Goal: Task Accomplishment & Management: Manage account settings

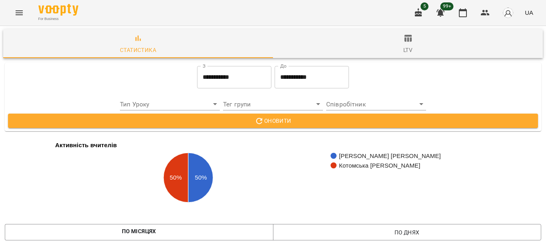
scroll to position [990, 0]
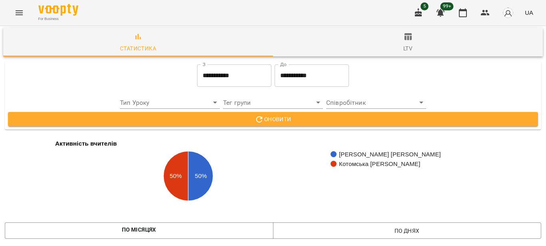
click at [20, 12] on icon "Menu" at bounding box center [19, 13] width 10 height 10
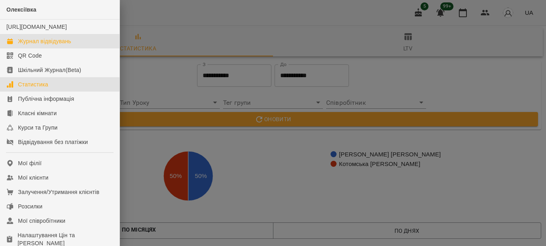
click at [64, 45] on div "Журнал відвідувань" at bounding box center [44, 41] width 53 height 8
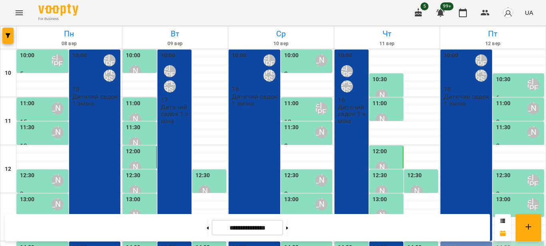
click at [262, 118] on div "10:00 Шварова [PERSON_NAME] [PERSON_NAME] 18 Дитячий садок 1 зміна" at bounding box center [255, 145] width 52 height 191
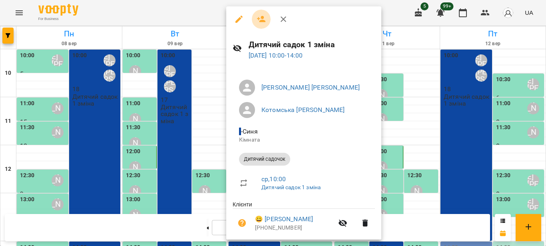
click at [262, 16] on icon "button" at bounding box center [261, 19] width 9 height 6
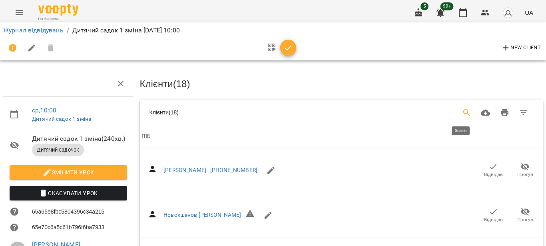
click at [462, 110] on icon "Search" at bounding box center [467, 113] width 10 height 10
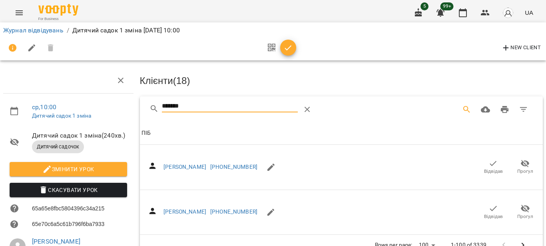
scroll to position [80, 0]
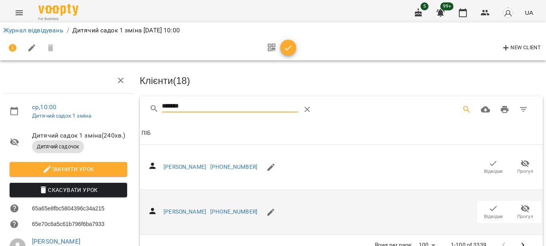
type input "*******"
click at [267, 208] on icon "button" at bounding box center [270, 211] width 7 height 7
select select "**"
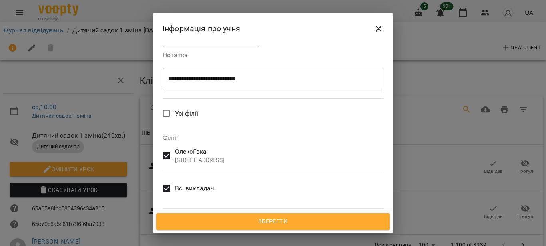
scroll to position [287, 0]
click at [296, 221] on span "Зберегти" at bounding box center [273, 221] width 216 height 10
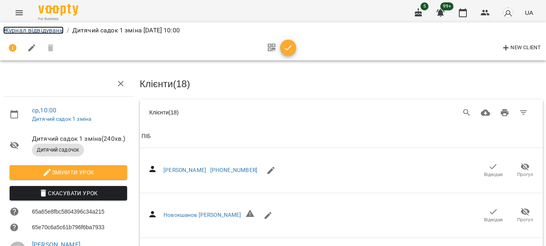
click at [48, 28] on link "Журнал відвідувань" at bounding box center [33, 30] width 60 height 8
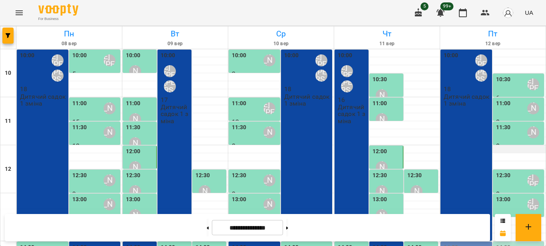
scroll to position [160, 0]
click at [19, 12] on icon "Menu" at bounding box center [19, 13] width 10 height 10
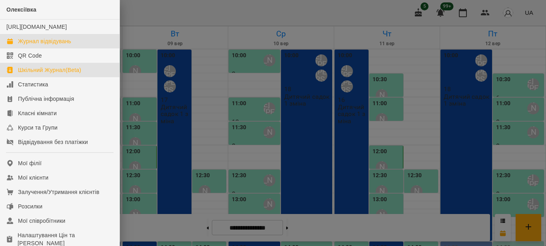
click at [72, 74] on div "Шкільний Журнал(Beta)" at bounding box center [49, 70] width 63 height 8
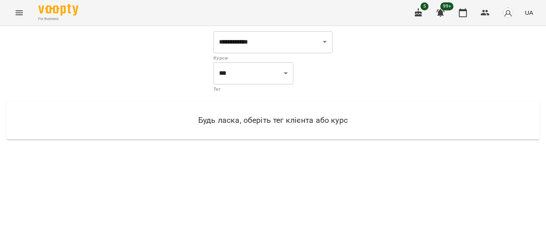
click at [21, 14] on icon "Menu" at bounding box center [19, 13] width 10 height 10
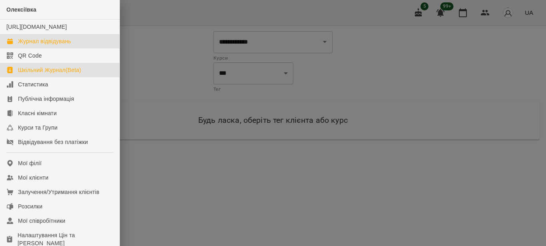
click at [31, 45] on div "Журнал відвідувань" at bounding box center [44, 41] width 53 height 8
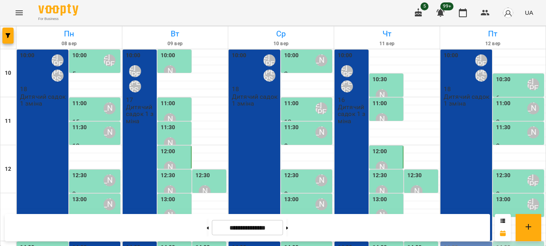
scroll to position [183, 0]
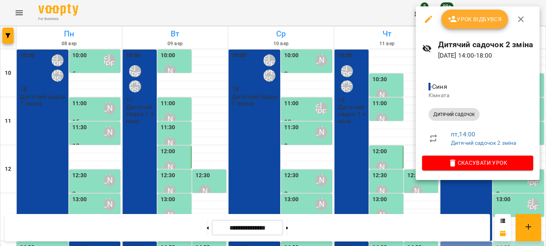
click at [478, 21] on span "Урок відбувся" at bounding box center [475, 19] width 54 height 10
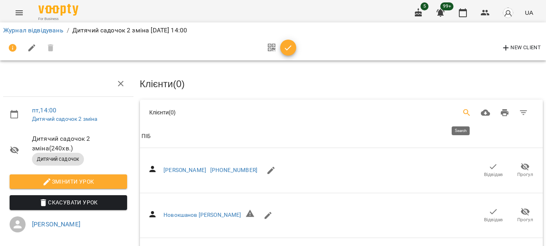
click at [462, 110] on icon "Search" at bounding box center [467, 113] width 10 height 10
click at [233, 108] on input "Search" at bounding box center [230, 109] width 136 height 13
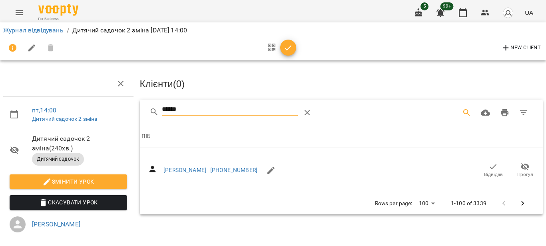
type input "******"
click at [489, 166] on icon "button" at bounding box center [494, 167] width 10 height 10
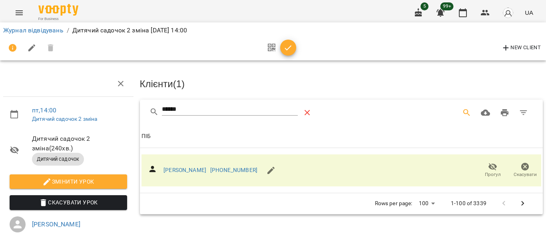
click at [305, 108] on icon "Table Toolbar" at bounding box center [308, 113] width 10 height 10
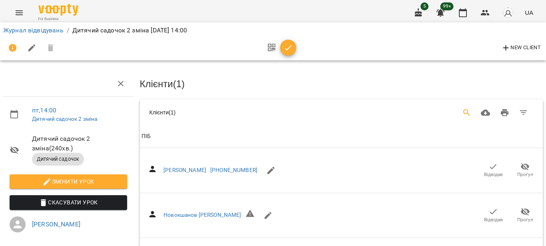
click at [462, 108] on icon "Search" at bounding box center [467, 113] width 10 height 10
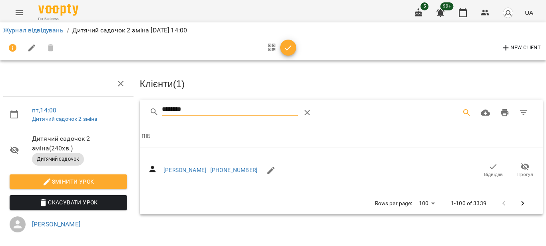
type input "********"
click at [489, 162] on icon "button" at bounding box center [494, 167] width 10 height 10
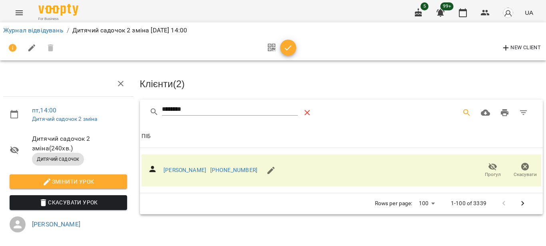
click at [310, 109] on icon "Table Toolbar" at bounding box center [308, 113] width 10 height 10
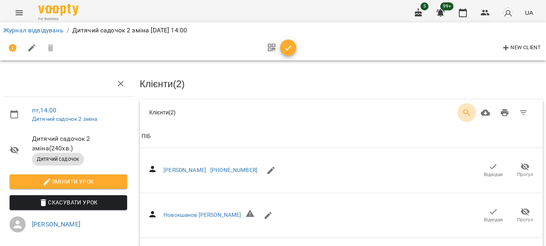
click at [457, 109] on button "Search" at bounding box center [466, 112] width 19 height 19
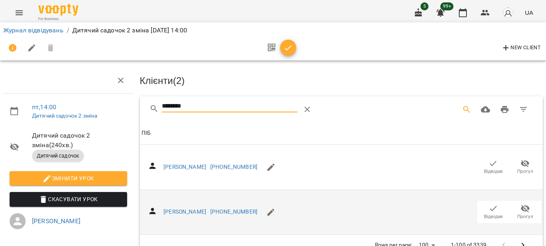
scroll to position [78, 0]
type input "********"
click at [484, 201] on button "Відвідав" at bounding box center [493, 212] width 32 height 22
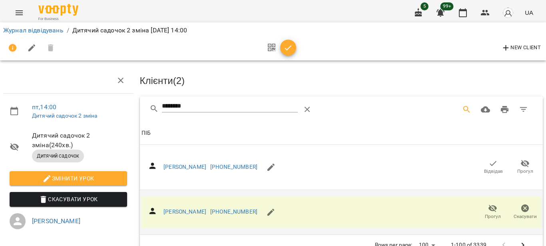
scroll to position [0, 0]
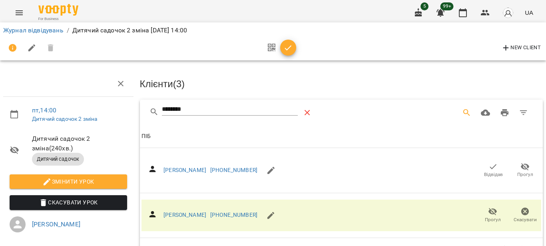
click at [309, 112] on icon "Table Toolbar" at bounding box center [308, 113] width 10 height 10
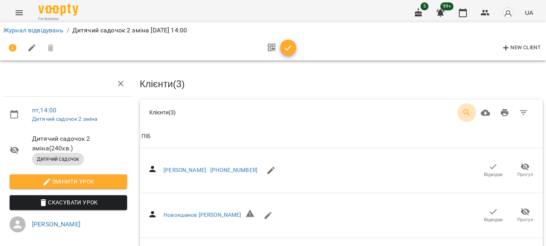
click at [462, 111] on icon "Search" at bounding box center [467, 113] width 10 height 10
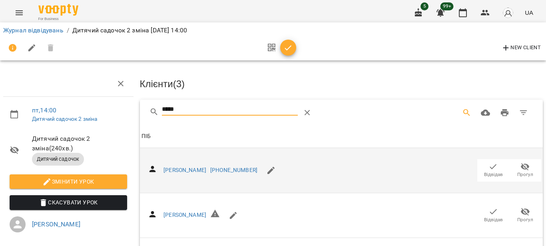
scroll to position [114, 0]
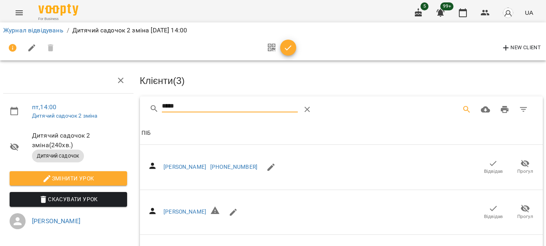
type input "*****"
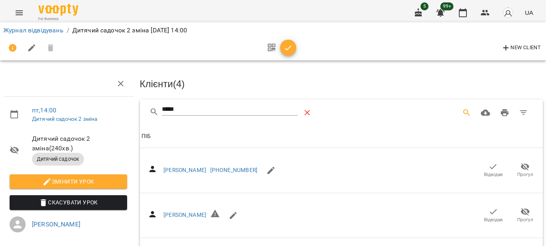
click at [313, 111] on button "Table Toolbar" at bounding box center [307, 112] width 19 height 19
click at [463, 112] on icon "Search" at bounding box center [467, 113] width 10 height 10
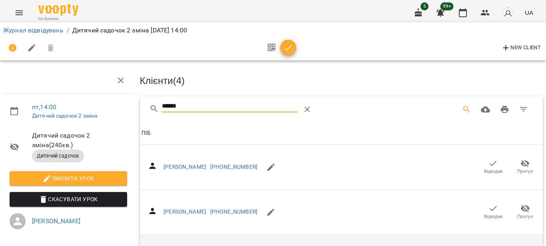
scroll to position [320, 0]
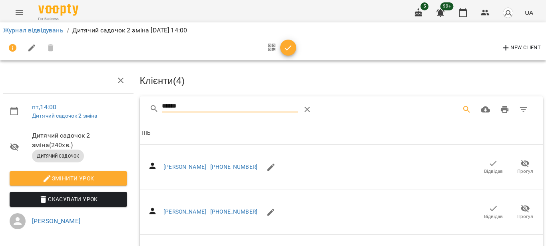
type input "******"
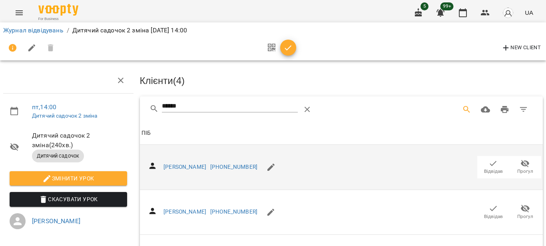
scroll to position [0, 0]
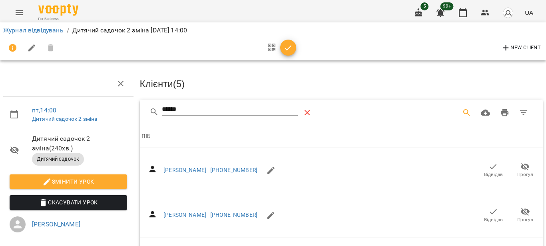
click at [303, 110] on icon "Table Toolbar" at bounding box center [308, 113] width 10 height 10
click at [467, 111] on button "Search" at bounding box center [466, 112] width 19 height 19
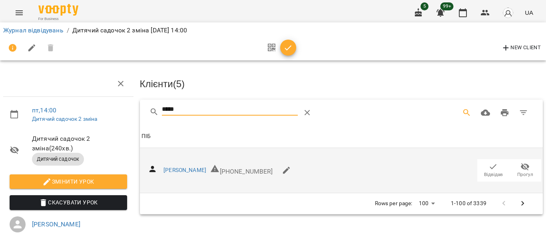
type input "*****"
click at [489, 164] on icon "button" at bounding box center [494, 167] width 10 height 10
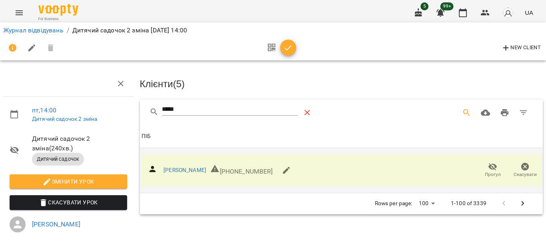
click at [307, 110] on icon "Table Toolbar" at bounding box center [308, 113] width 6 height 6
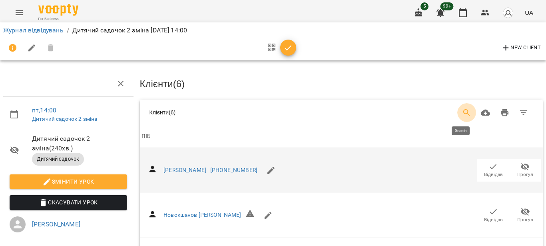
click at [462, 110] on icon "Search" at bounding box center [467, 113] width 10 height 10
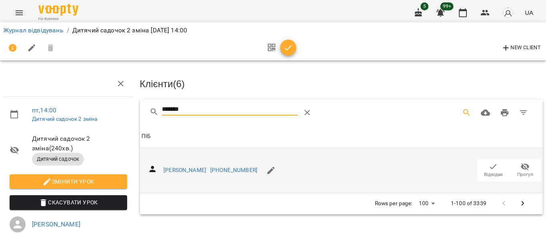
type input "*******"
click at [489, 164] on icon "button" at bounding box center [494, 167] width 10 height 10
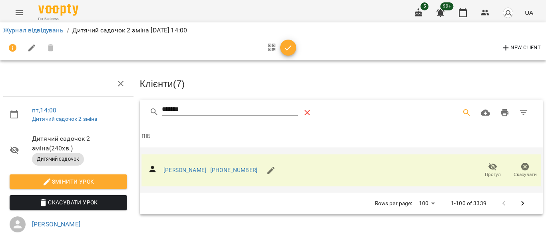
click at [309, 110] on icon "Table Toolbar" at bounding box center [308, 113] width 10 height 10
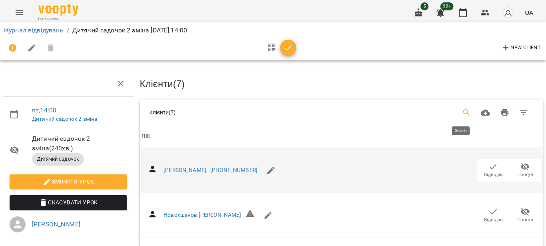
click at [463, 109] on icon "Search" at bounding box center [466, 112] width 7 height 7
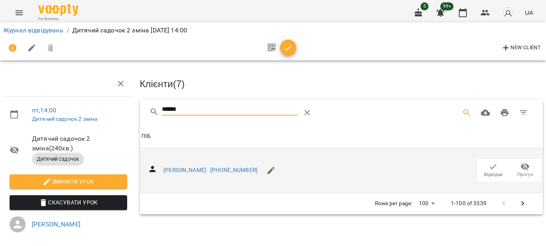
type input "******"
click at [490, 166] on icon "button" at bounding box center [494, 167] width 10 height 10
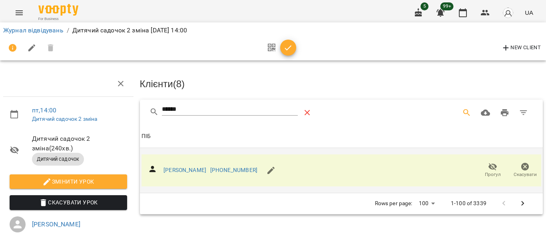
click at [308, 106] on button "Table Toolbar" at bounding box center [307, 112] width 19 height 19
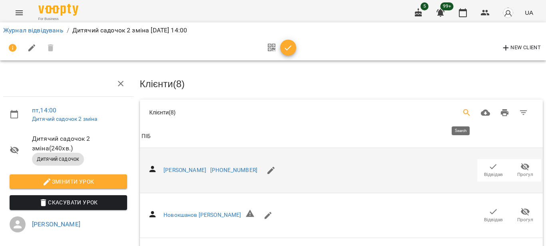
click at [457, 110] on button "Search" at bounding box center [466, 112] width 19 height 19
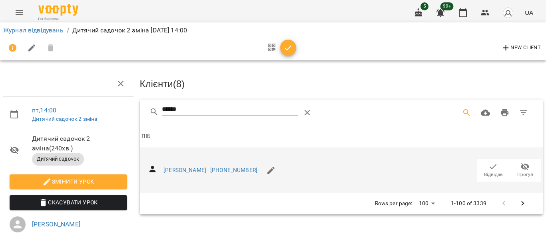
type input "******"
click at [489, 163] on icon "button" at bounding box center [494, 167] width 10 height 10
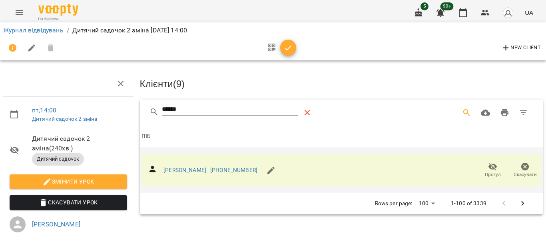
click at [306, 108] on icon "Table Toolbar" at bounding box center [308, 113] width 10 height 10
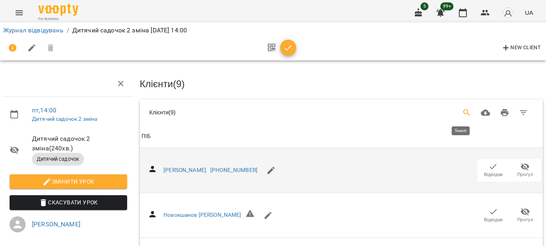
click at [462, 115] on icon "Search" at bounding box center [467, 113] width 10 height 10
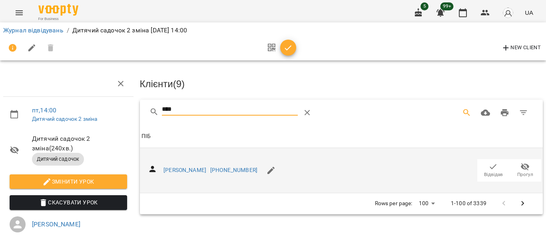
type input "****"
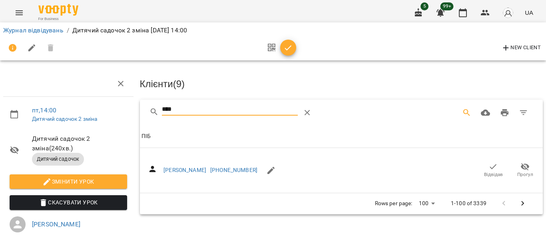
drag, startPoint x: 486, startPoint y: 169, endPoint x: 327, endPoint y: 108, distance: 170.5
click at [489, 163] on icon "button" at bounding box center [494, 167] width 10 height 10
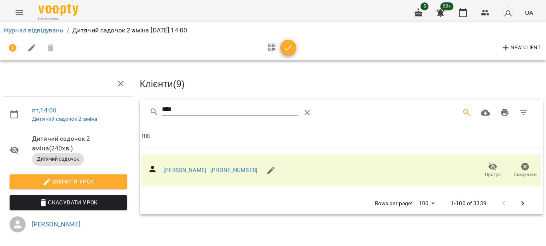
drag, startPoint x: 303, startPoint y: 109, endPoint x: 458, endPoint y: 111, distance: 154.7
click at [303, 109] on icon "Table Toolbar" at bounding box center [308, 113] width 10 height 10
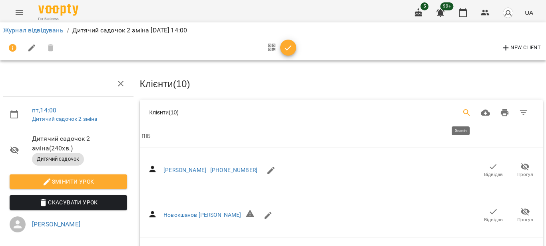
click at [463, 111] on icon "Search" at bounding box center [466, 112] width 7 height 7
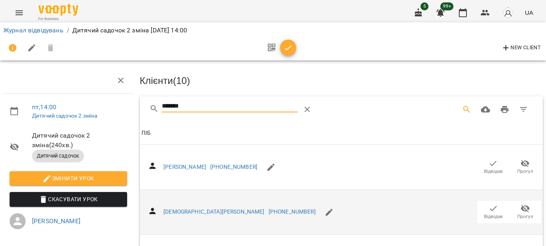
scroll to position [120, 0]
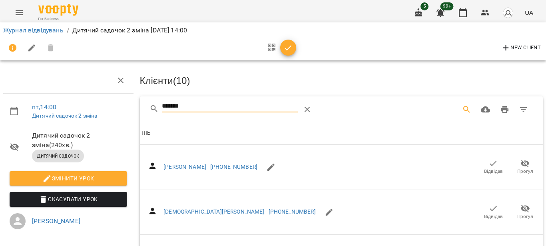
type input "*******"
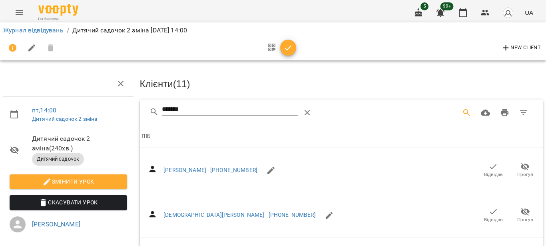
click at [309, 108] on icon "Table Toolbar" at bounding box center [308, 113] width 10 height 10
click at [462, 111] on icon "Search" at bounding box center [467, 113] width 10 height 10
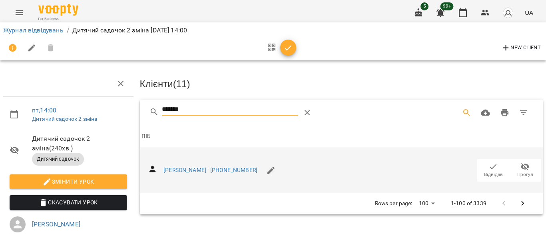
type input "*******"
click at [490, 166] on icon "button" at bounding box center [494, 167] width 10 height 10
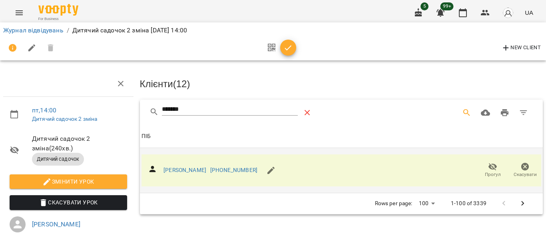
click at [309, 108] on icon "Table Toolbar" at bounding box center [308, 113] width 10 height 10
click at [463, 109] on icon "Search" at bounding box center [466, 112] width 7 height 7
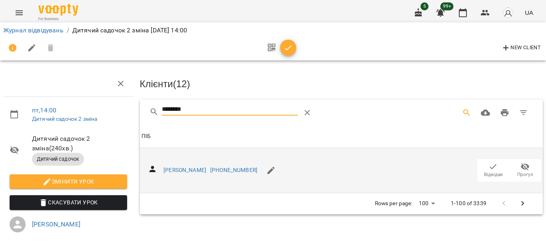
type input "********"
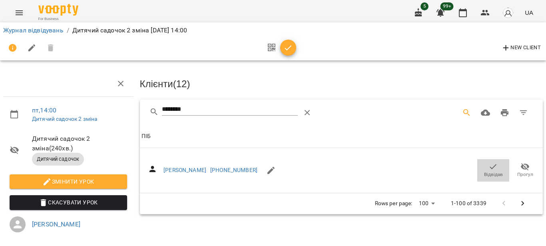
drag, startPoint x: 489, startPoint y: 164, endPoint x: 349, endPoint y: 136, distance: 143.0
click at [489, 162] on icon "button" at bounding box center [494, 167] width 10 height 10
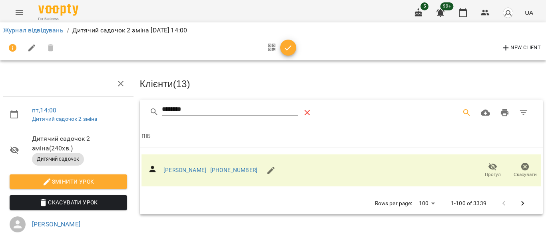
click at [308, 111] on icon "Table Toolbar" at bounding box center [308, 113] width 10 height 10
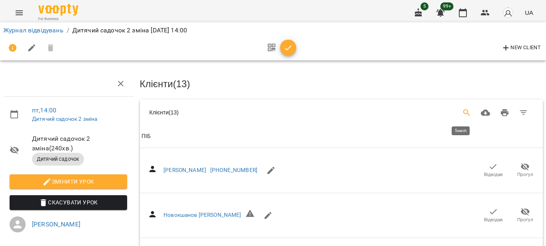
click at [463, 111] on icon "Search" at bounding box center [466, 112] width 7 height 7
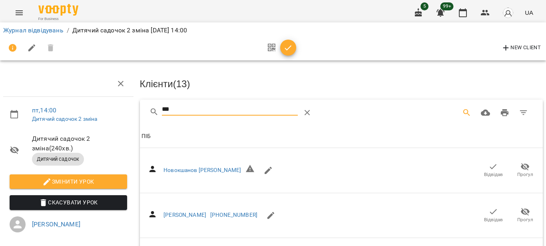
type input "****"
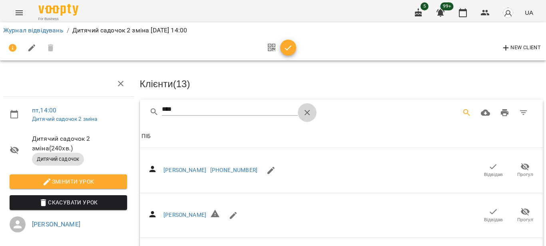
drag, startPoint x: 311, startPoint y: 110, endPoint x: 276, endPoint y: 38, distance: 79.9
click at [311, 110] on button "Table Toolbar" at bounding box center [307, 112] width 19 height 19
click at [290, 52] on icon "button" at bounding box center [288, 48] width 10 height 10
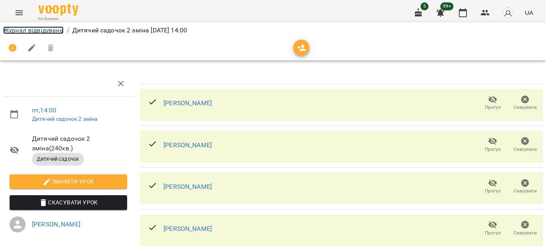
drag, startPoint x: 31, startPoint y: 31, endPoint x: 122, endPoint y: 22, distance: 91.6
click at [32, 30] on link "Журнал відвідувань" at bounding box center [33, 30] width 60 height 8
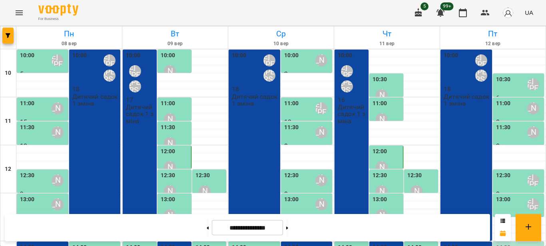
scroll to position [103, 0]
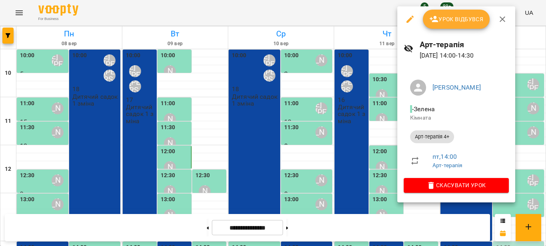
click at [464, 22] on span "Урок відбувся" at bounding box center [456, 19] width 54 height 10
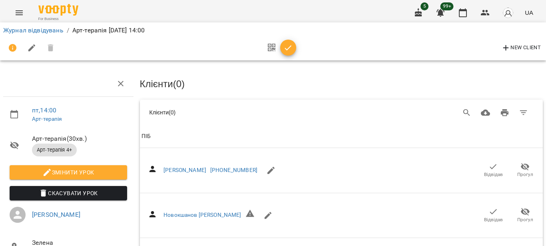
click at [102, 31] on p "Арт-терапія пт, 12 вер 2025 14:00" at bounding box center [108, 31] width 73 height 10
click at [18, 11] on icon "Menu" at bounding box center [19, 13] width 10 height 10
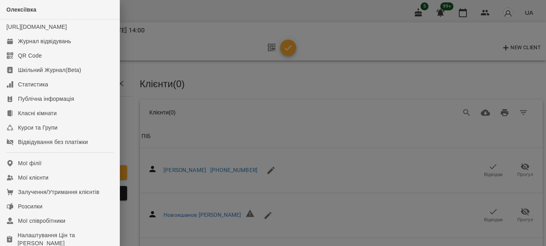
click at [197, 69] on div at bounding box center [273, 123] width 546 height 246
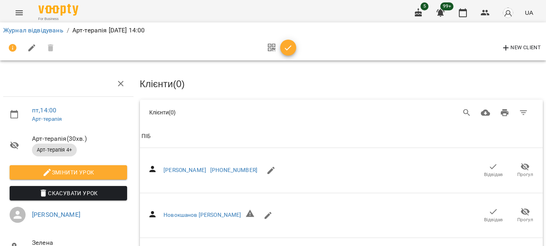
click at [20, 12] on icon "Menu" at bounding box center [19, 13] width 10 height 10
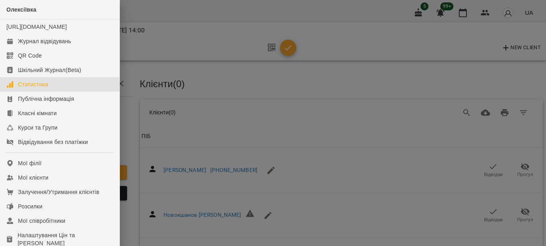
click at [50, 92] on link "Статистика" at bounding box center [60, 84] width 120 height 14
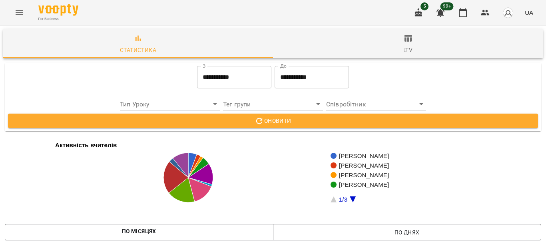
click at [206, 78] on input "**********" at bounding box center [234, 77] width 74 height 22
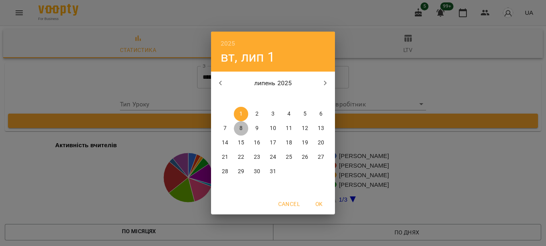
click at [239, 128] on p "8" at bounding box center [240, 128] width 3 height 8
type input "**********"
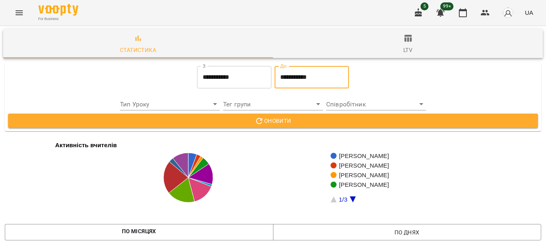
click at [295, 76] on input "**********" at bounding box center [312, 77] width 74 height 22
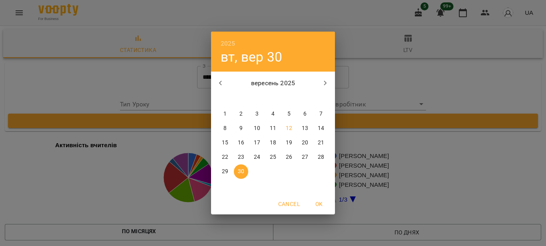
click at [292, 129] on span "12" at bounding box center [289, 128] width 14 height 8
type input "**********"
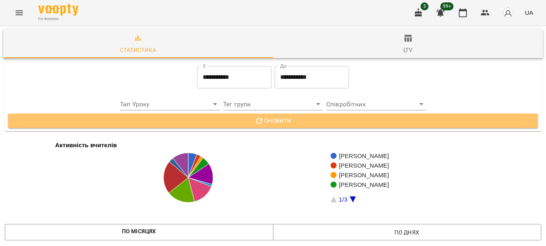
click at [293, 124] on span "Оновити" at bounding box center [272, 121] width 517 height 10
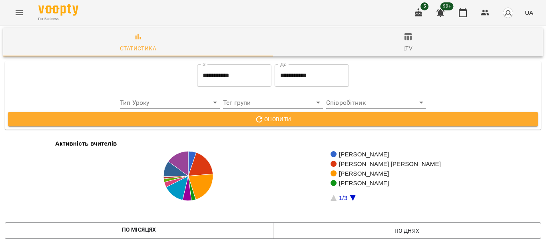
scroll to position [1270, 0]
